Goal: Entertainment & Leisure: Consume media (video, audio)

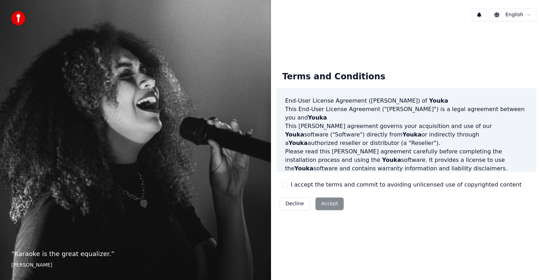
click at [325, 209] on div "Decline Accept" at bounding box center [312, 204] width 70 height 18
click at [287, 185] on button "I accept the terms and commit to avoiding unlicensed use of copyrighted content" at bounding box center [285, 185] width 6 height 6
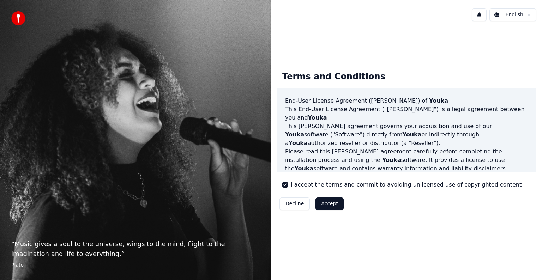
click at [337, 205] on button "Accept" at bounding box center [330, 204] width 28 height 13
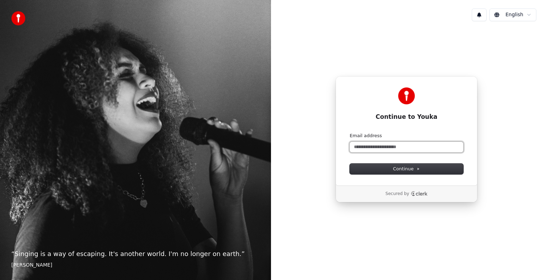
click at [392, 148] on input "Email address" at bounding box center [407, 147] width 114 height 11
click at [406, 171] on span "Continue" at bounding box center [406, 169] width 27 height 6
type input "**********"
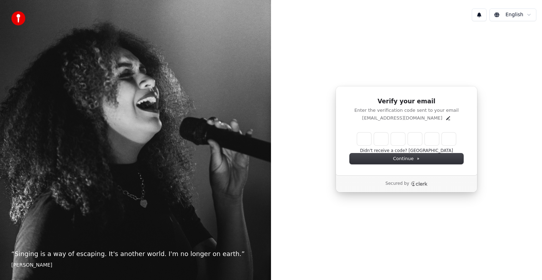
click at [360, 137] on input "Enter verification code" at bounding box center [406, 139] width 99 height 13
paste input "******"
type input "******"
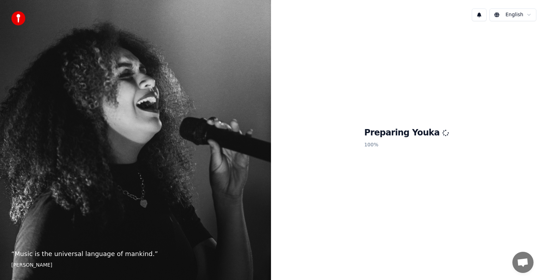
click at [431, 127] on h1 "Preparing Youka" at bounding box center [406, 132] width 85 height 11
click at [372, 150] on div "Preparing Youka 100 %" at bounding box center [406, 139] width 271 height 225
click at [421, 127] on h1 "Preparing Youka" at bounding box center [406, 132] width 85 height 11
click at [422, 133] on h1 "Preparing Youka" at bounding box center [406, 132] width 85 height 11
click at [383, 145] on p "100 %" at bounding box center [406, 145] width 85 height 13
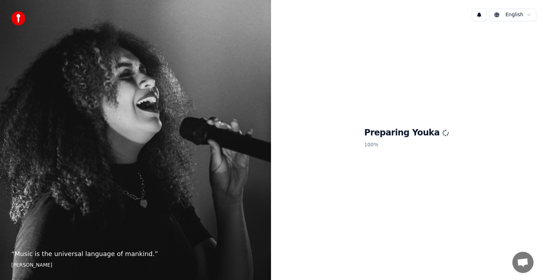
drag, startPoint x: 355, startPoint y: 172, endPoint x: 356, endPoint y: 177, distance: 4.6
click at [355, 174] on div "Preparing Youka 100 %" at bounding box center [406, 139] width 271 height 225
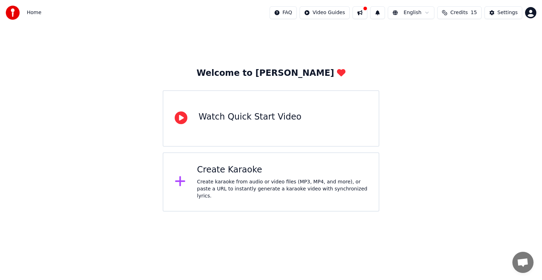
click at [274, 122] on div "Watch Quick Start Video" at bounding box center [250, 117] width 103 height 11
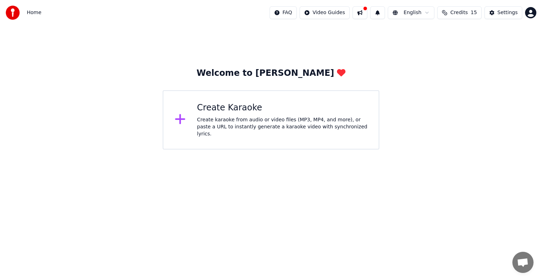
click at [223, 114] on div "Create Karaoke" at bounding box center [282, 107] width 170 height 11
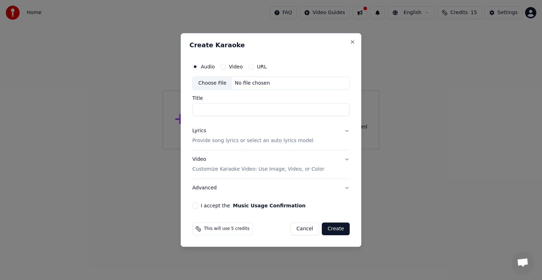
click at [195, 205] on button "I accept the Music Usage Confirmation" at bounding box center [195, 206] width 6 height 6
click at [218, 83] on div "Choose File" at bounding box center [213, 83] width 40 height 13
type input "**********"
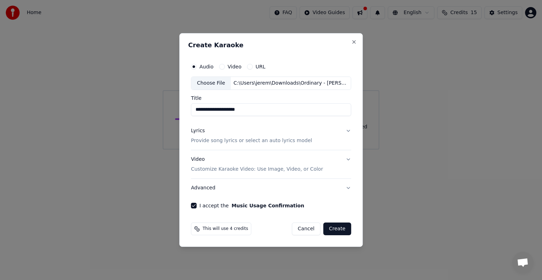
click at [244, 141] on p "Provide song lyrics or select an auto lyrics model" at bounding box center [251, 140] width 121 height 7
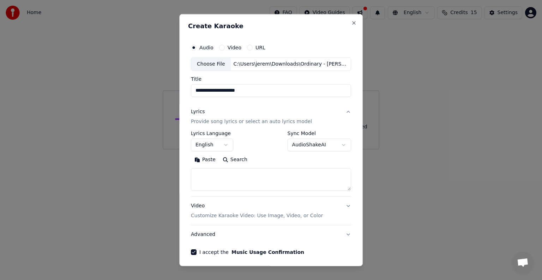
click at [212, 174] on textarea at bounding box center [271, 179] width 160 height 23
click at [244, 182] on textarea at bounding box center [271, 179] width 160 height 23
paste textarea "**********"
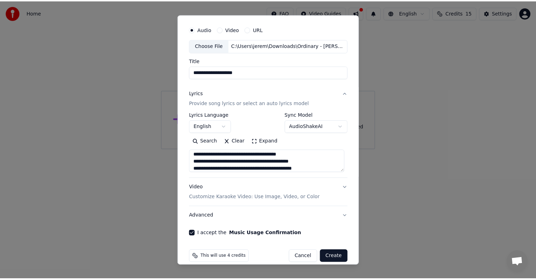
scroll to position [27, 0]
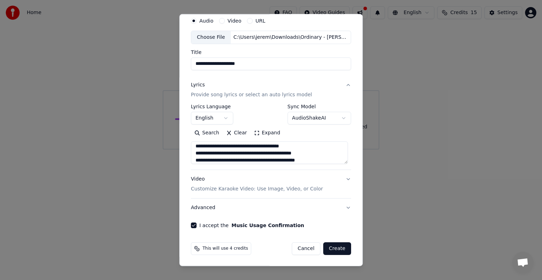
type textarea "**********"
click at [336, 247] on button "Create" at bounding box center [337, 248] width 28 height 13
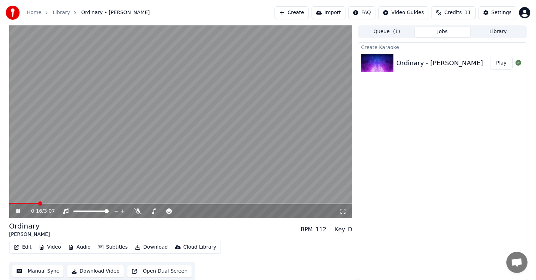
click at [18, 213] on icon at bounding box center [23, 212] width 17 height 6
click at [23, 246] on button "Edit" at bounding box center [23, 247] width 24 height 10
click at [51, 249] on button "Video" at bounding box center [50, 247] width 28 height 10
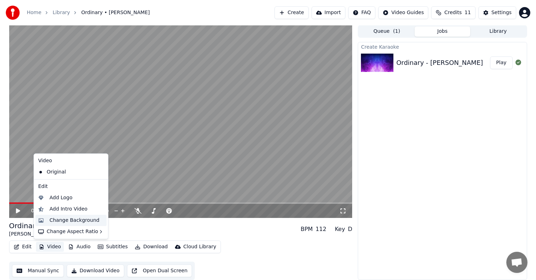
click at [86, 220] on div "Change Background" at bounding box center [74, 220] width 50 height 7
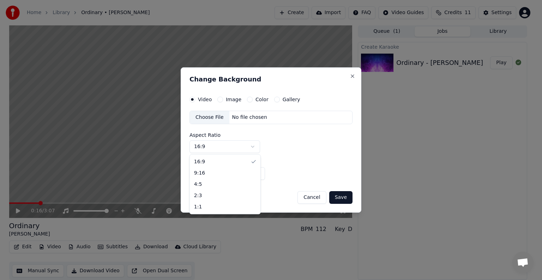
click at [255, 147] on body "Home Library Ordinary • Alex Warren Create Import FAQ Video Guides Credits 11 S…" at bounding box center [268, 140] width 536 height 280
select select "****"
click at [248, 117] on div "No file chosen" at bounding box center [249, 117] width 41 height 7
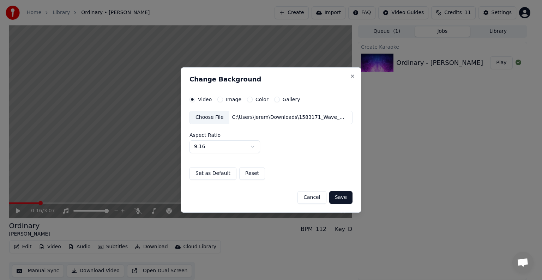
click at [220, 100] on button "Image" at bounding box center [220, 100] width 6 height 6
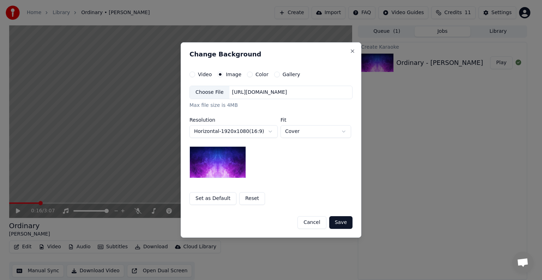
click at [270, 133] on body "**********" at bounding box center [268, 140] width 536 height 280
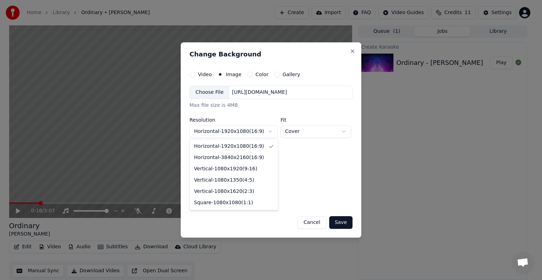
select select "*********"
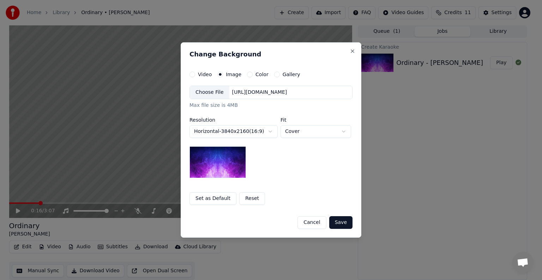
click at [310, 129] on body "**********" at bounding box center [268, 140] width 536 height 280
click at [239, 92] on div "https://imagedelivery.net/jkI57_JBx8hWPzcSI-uF5w/c7639807-3f76-4ea5-9112-66e75e…" at bounding box center [259, 92] width 61 height 7
click at [344, 221] on button "Save" at bounding box center [340, 222] width 23 height 13
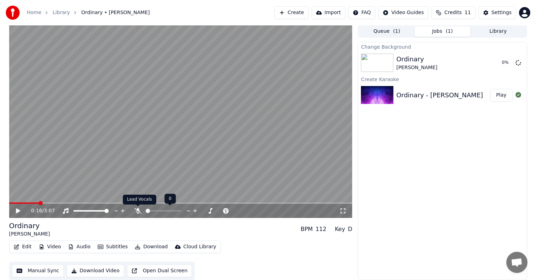
click at [137, 209] on icon at bounding box center [137, 211] width 7 height 6
click at [137, 209] on icon at bounding box center [138, 211] width 4 height 6
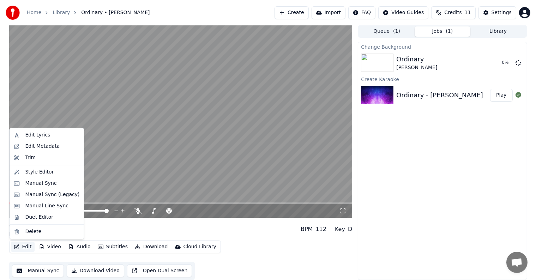
click at [24, 246] on button "Edit" at bounding box center [23, 247] width 24 height 10
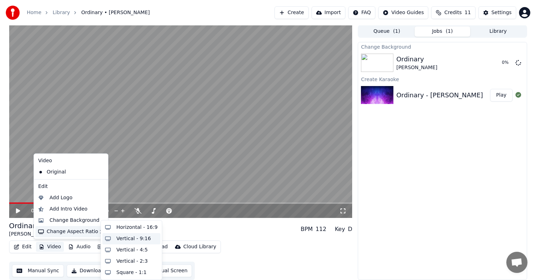
click at [124, 238] on div "Vertical - 9:16" at bounding box center [133, 238] width 35 height 7
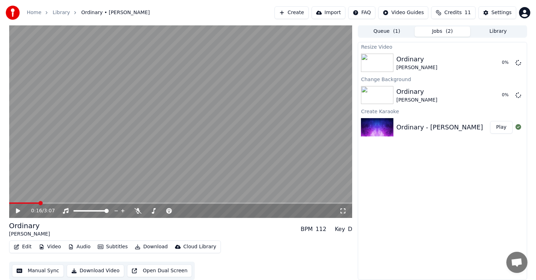
click at [53, 248] on button "Video" at bounding box center [50, 247] width 28 height 10
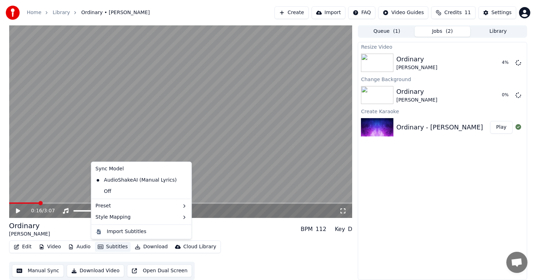
click at [16, 210] on icon at bounding box center [18, 211] width 4 height 5
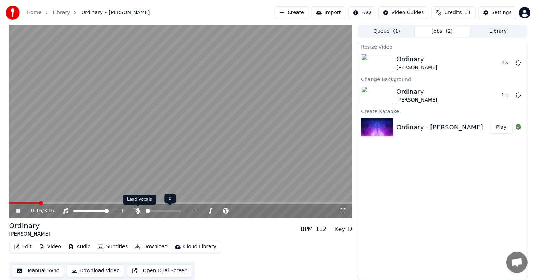
click at [138, 210] on icon at bounding box center [137, 211] width 7 height 6
click at [15, 212] on icon at bounding box center [23, 211] width 17 height 6
click at [137, 212] on icon at bounding box center [137, 211] width 7 height 6
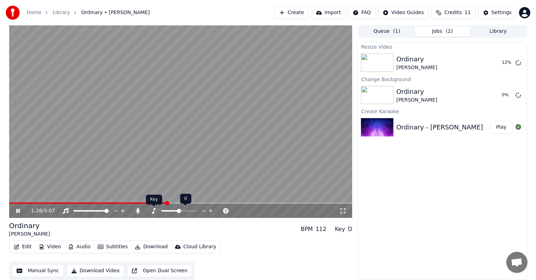
click at [155, 212] on icon at bounding box center [153, 211] width 7 height 6
click at [179, 213] on span at bounding box center [179, 211] width 4 height 4
click at [109, 247] on button "Subtitles" at bounding box center [113, 247] width 36 height 10
click at [22, 211] on icon at bounding box center [23, 211] width 17 height 6
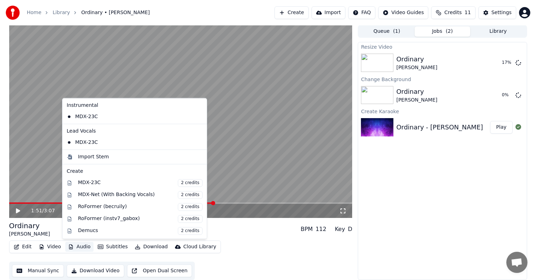
click at [85, 245] on button "Audio" at bounding box center [79, 247] width 28 height 10
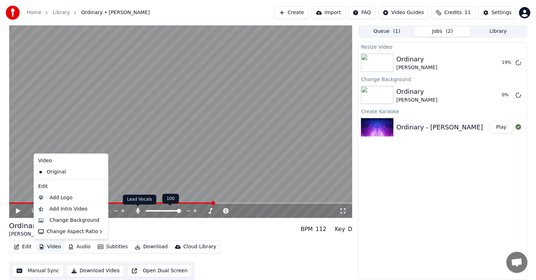
click at [137, 209] on icon at bounding box center [137, 211] width 7 height 6
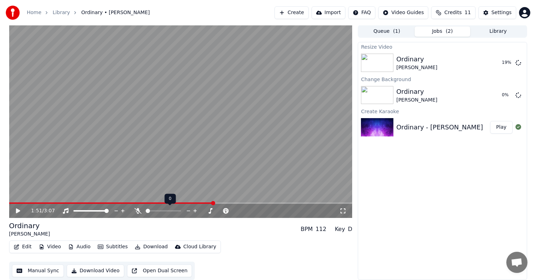
click at [137, 209] on icon at bounding box center [137, 211] width 7 height 6
click at [18, 211] on icon at bounding box center [18, 211] width 4 height 5
click at [165, 210] on span at bounding box center [155, 210] width 19 height 1
click at [169, 213] on span at bounding box center [168, 211] width 4 height 4
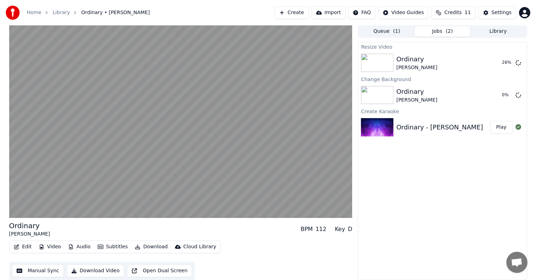
click at [47, 272] on button "Manual Sync" at bounding box center [38, 271] width 52 height 13
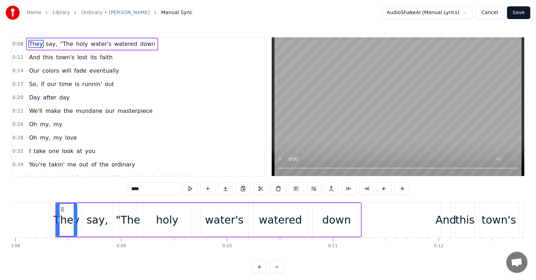
scroll to position [0, 852]
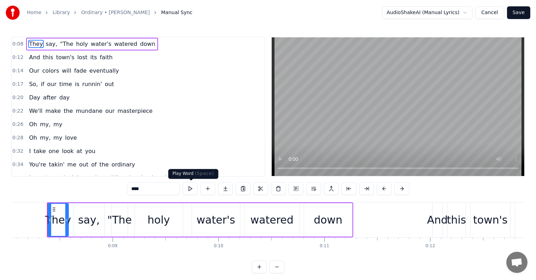
click at [192, 188] on button at bounding box center [190, 188] width 15 height 13
click at [191, 188] on button at bounding box center [190, 188] width 15 height 13
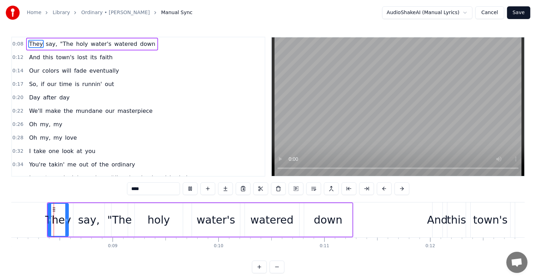
click at [183, 182] on button at bounding box center [190, 188] width 15 height 13
click at [45, 44] on span "say," at bounding box center [51, 44] width 13 height 8
type input "****"
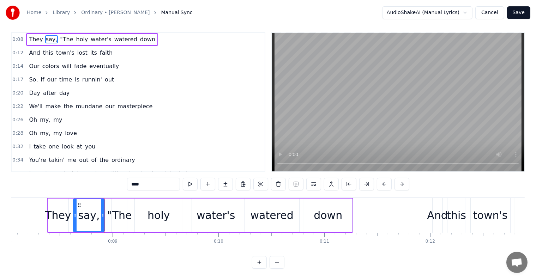
scroll to position [0, 0]
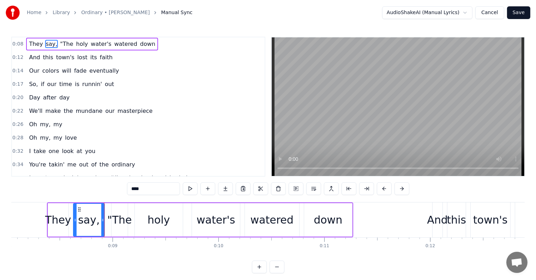
click at [193, 189] on button at bounding box center [190, 188] width 15 height 13
click at [498, 14] on button "Cancel" at bounding box center [489, 12] width 29 height 13
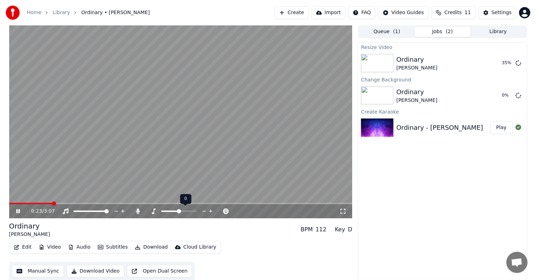
click at [179, 212] on span at bounding box center [179, 211] width 4 height 4
click at [151, 214] on span at bounding box center [152, 211] width 4 height 4
click at [181, 212] on span at bounding box center [179, 211] width 4 height 4
click at [23, 212] on icon at bounding box center [23, 212] width 17 height 6
click at [449, 61] on div "Ordinary Alex Warren" at bounding box center [443, 63] width 94 height 17
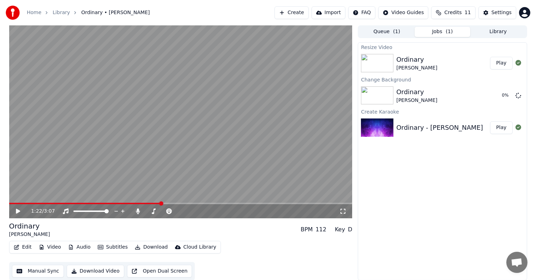
click at [503, 61] on button "Play" at bounding box center [501, 63] width 22 height 13
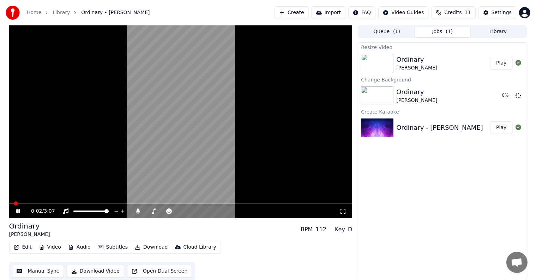
click at [218, 94] on video at bounding box center [180, 121] width 343 height 193
click at [202, 116] on video at bounding box center [180, 121] width 343 height 193
click at [210, 91] on video at bounding box center [180, 121] width 343 height 193
click at [519, 62] on icon at bounding box center [519, 63] width 6 height 6
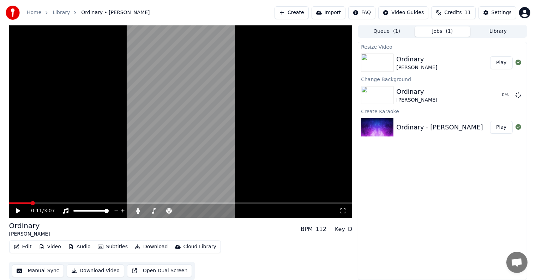
click at [380, 64] on img at bounding box center [377, 63] width 32 height 18
drag, startPoint x: 504, startPoint y: 127, endPoint x: 489, endPoint y: 130, distance: 15.7
click at [504, 127] on button "Play" at bounding box center [501, 127] width 22 height 13
click at [413, 61] on div "Ordinary" at bounding box center [416, 59] width 41 height 10
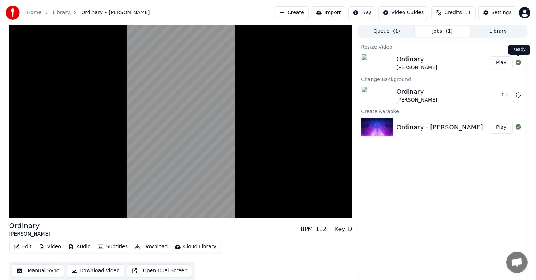
click at [518, 61] on icon at bounding box center [519, 63] width 6 height 6
click at [519, 63] on icon at bounding box center [519, 63] width 6 height 6
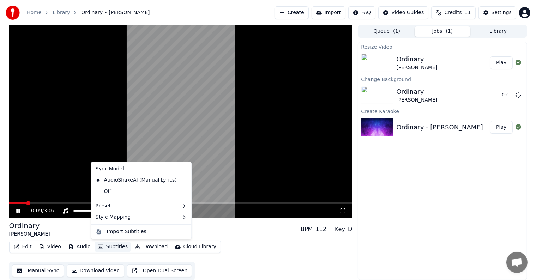
click at [110, 247] on button "Subtitles" at bounding box center [113, 247] width 36 height 10
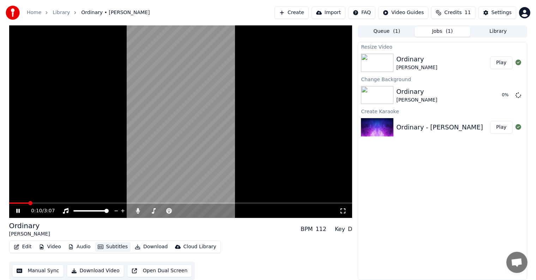
click at [110, 247] on button "Subtitles" at bounding box center [113, 247] width 36 height 10
drag, startPoint x: 208, startPoint y: 114, endPoint x: 226, endPoint y: 107, distance: 19.3
click at [208, 114] on video at bounding box center [180, 121] width 343 height 193
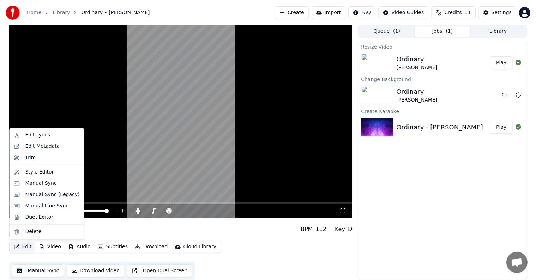
click at [25, 245] on button "Edit" at bounding box center [23, 247] width 24 height 10
